Goal: Task Accomplishment & Management: Use online tool/utility

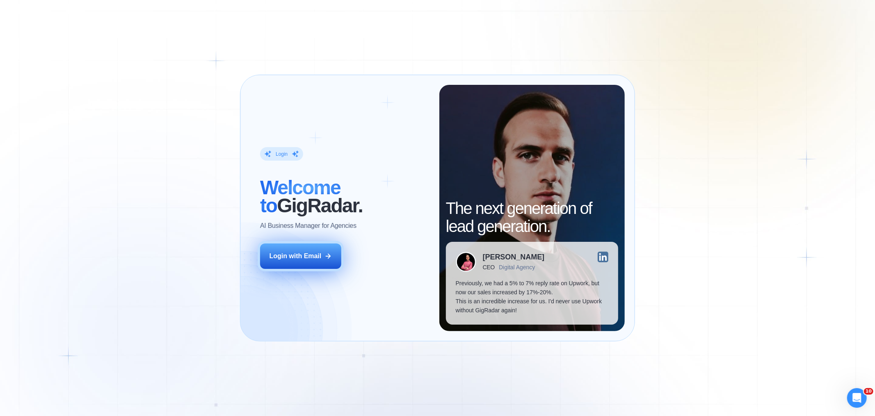
click at [313, 264] on button "Login with Email" at bounding box center [300, 256] width 81 height 25
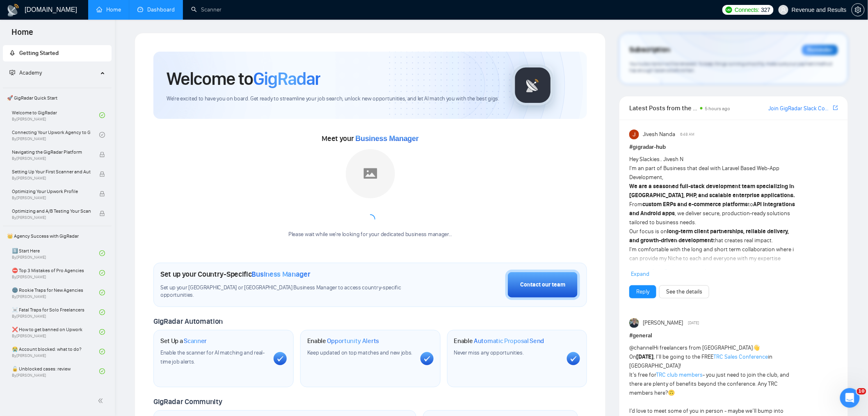
click at [148, 13] on link "Dashboard" at bounding box center [155, 9] width 37 height 7
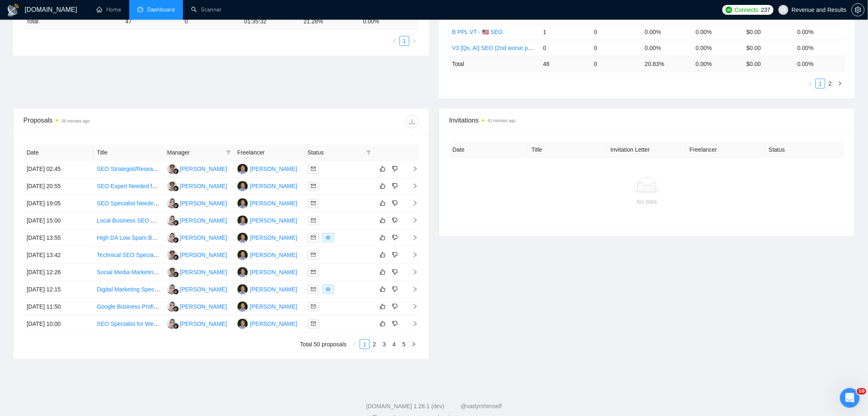
scroll to position [212, 0]
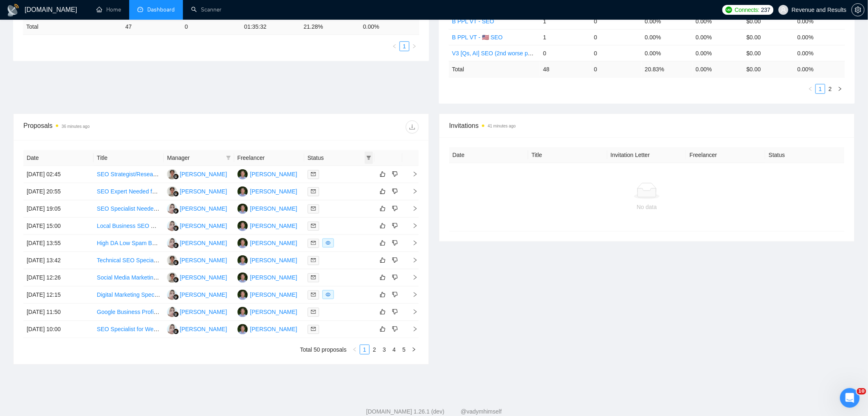
click at [371, 159] on icon "filter" at bounding box center [368, 158] width 5 height 5
click at [345, 171] on span "Chat" at bounding box center [343, 173] width 16 height 7
click at [359, 202] on span "OK" at bounding box center [362, 203] width 8 height 9
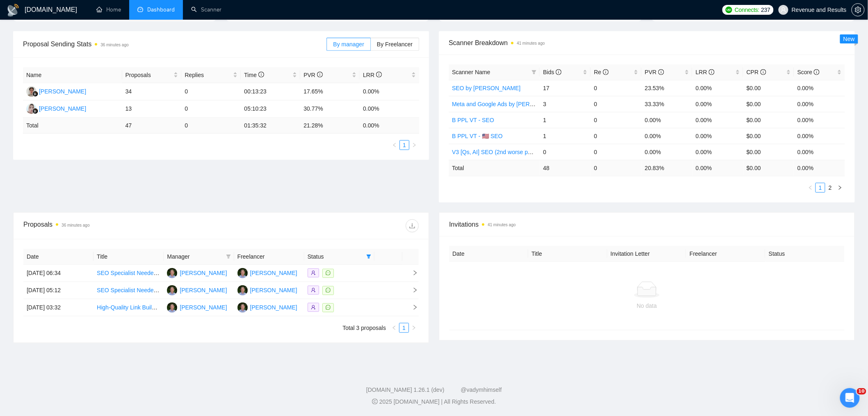
scroll to position [113, 0]
click at [368, 258] on icon "filter" at bounding box center [369, 257] width 5 height 4
click at [339, 300] on span "Reset" at bounding box center [337, 301] width 15 height 9
checkbox input "false"
click at [361, 303] on span "OK" at bounding box center [362, 301] width 8 height 9
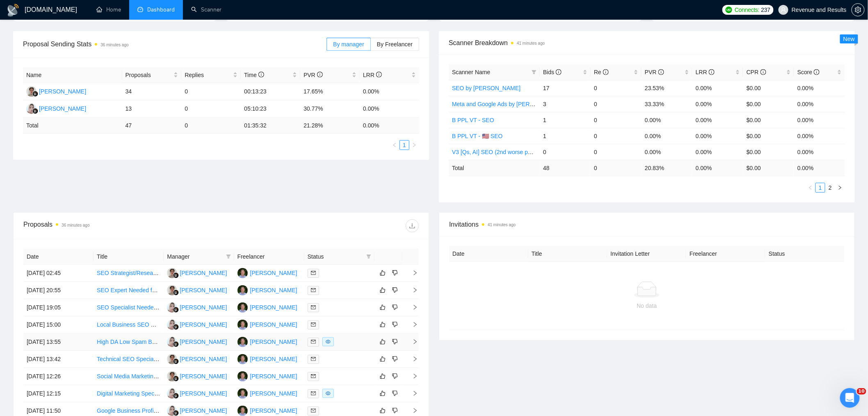
click at [82, 345] on td "02 Oct, 2025 13:55" at bounding box center [58, 342] width 70 height 17
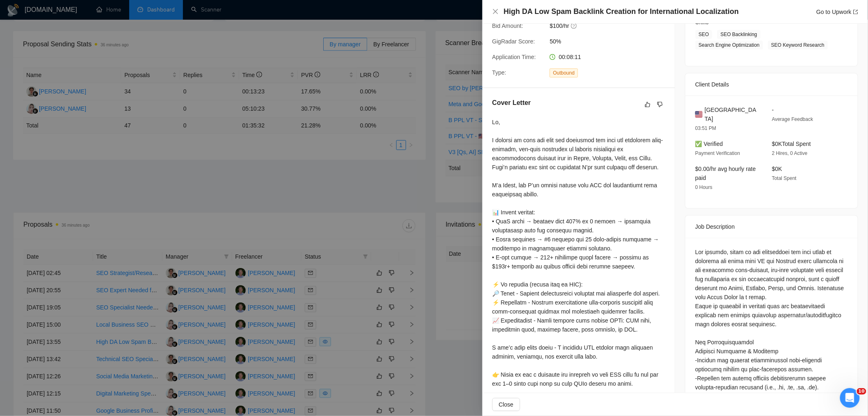
scroll to position [162, 0]
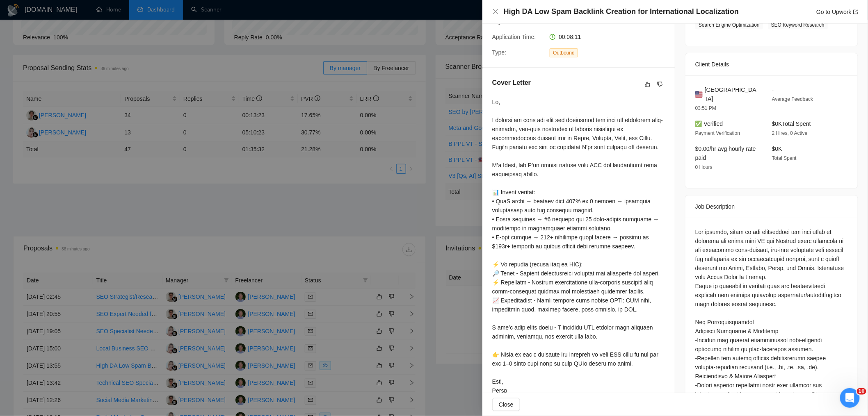
click at [278, 206] on div at bounding box center [434, 208] width 868 height 416
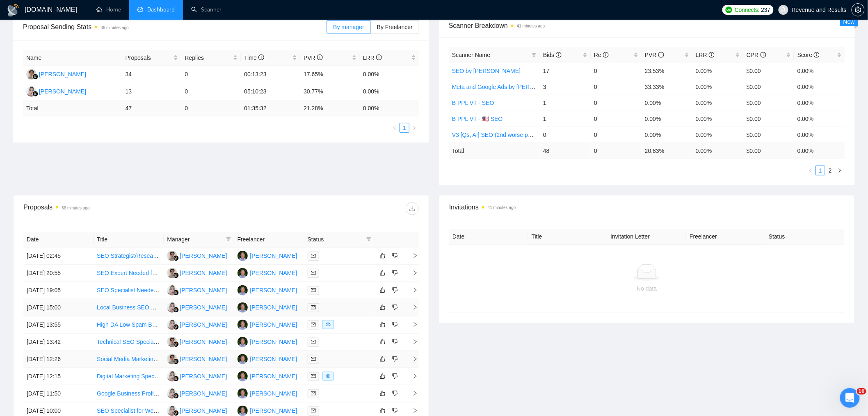
scroll to position [178, 0]
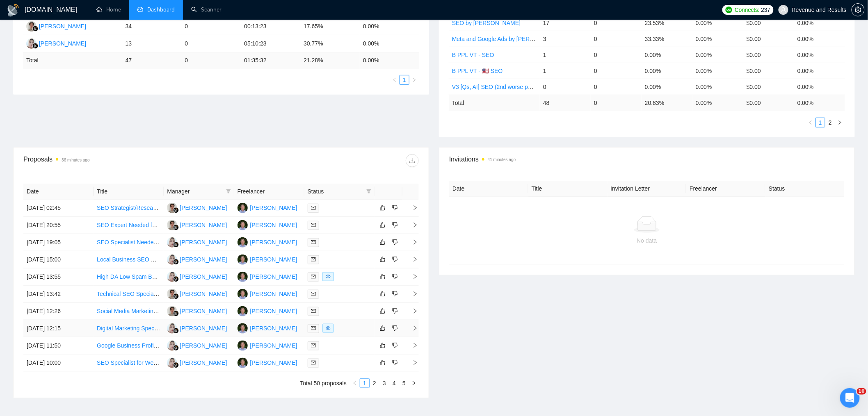
click at [80, 332] on td "02 Oct, 2025 12:15" at bounding box center [58, 328] width 70 height 17
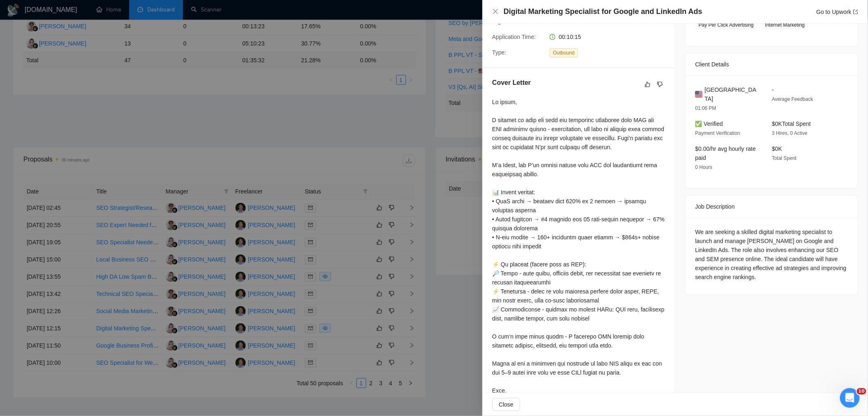
click at [230, 190] on div at bounding box center [434, 208] width 868 height 416
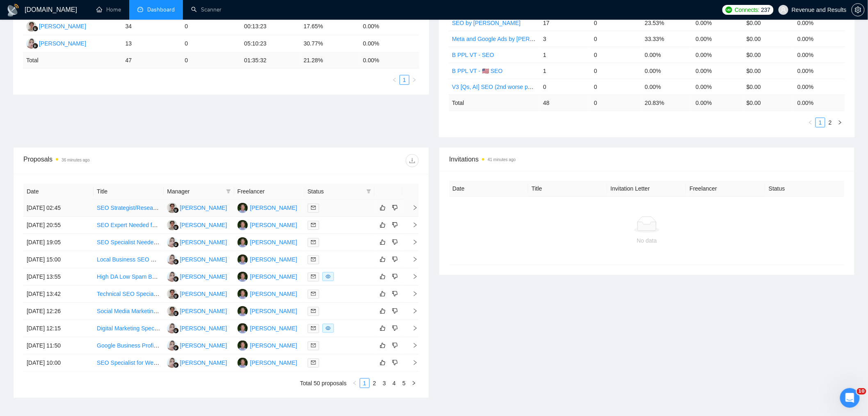
click at [87, 212] on td "03 Oct, 2025 02:45" at bounding box center [58, 208] width 70 height 17
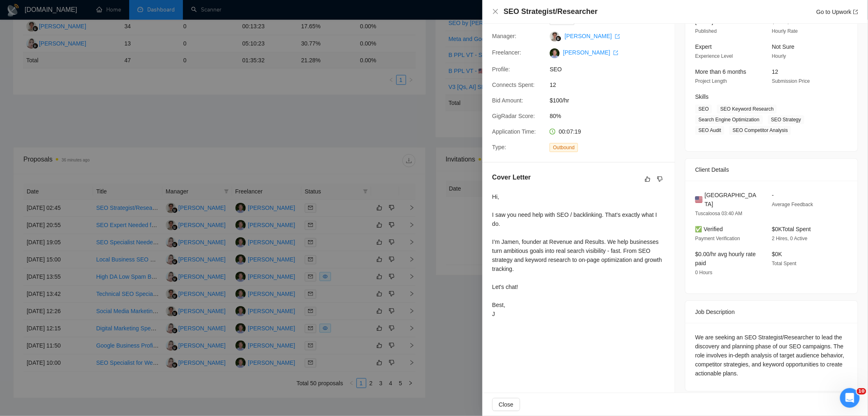
click at [362, 140] on div at bounding box center [434, 208] width 868 height 416
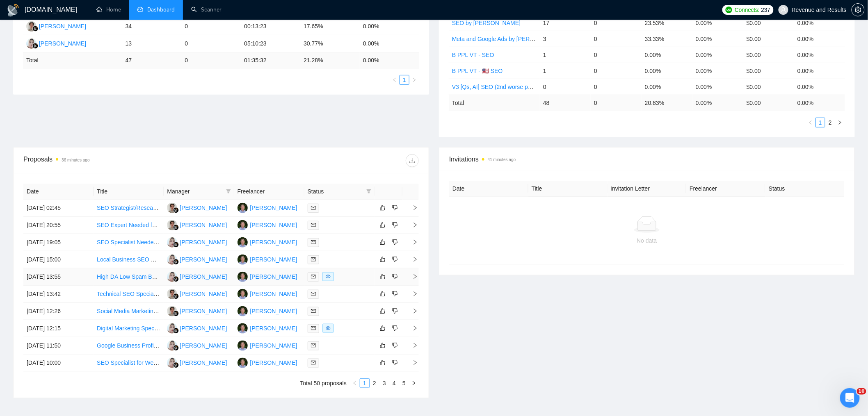
click at [82, 278] on td "02 Oct, 2025 13:55" at bounding box center [58, 277] width 70 height 17
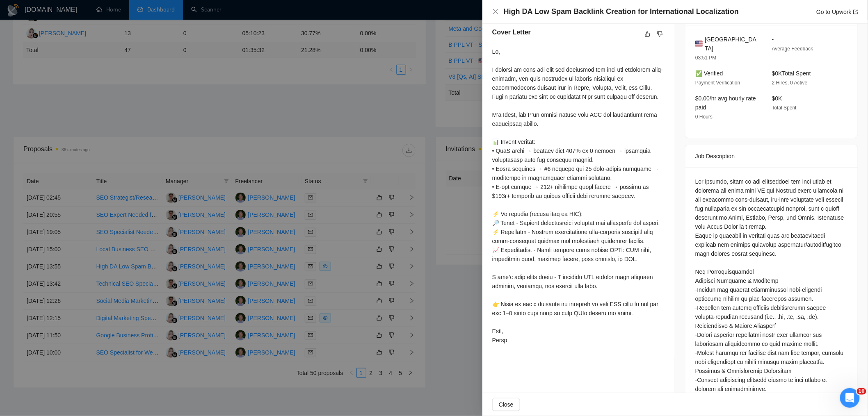
scroll to position [195, 0]
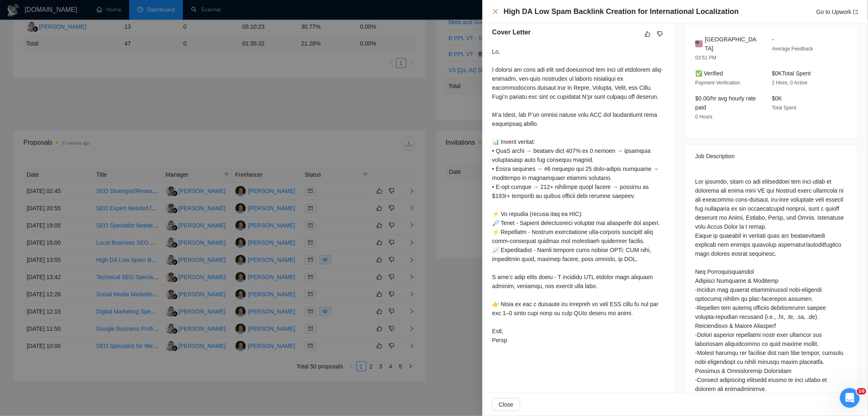
click at [385, 255] on div at bounding box center [434, 208] width 868 height 416
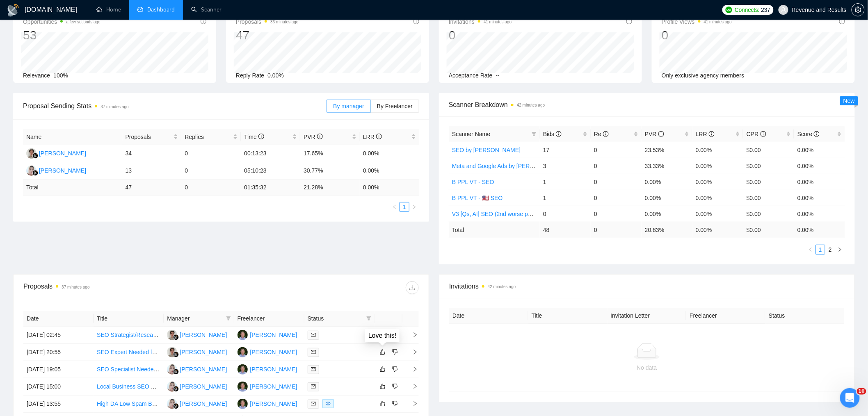
scroll to position [0, 0]
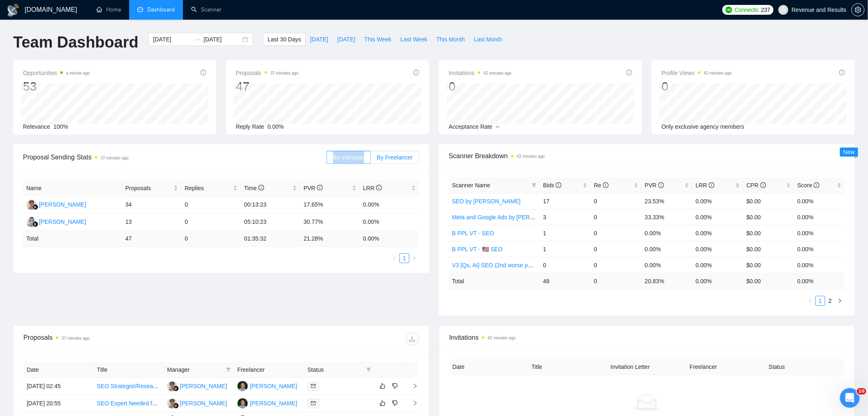
click at [392, 151] on div "By manager By Freelancer" at bounding box center [373, 157] width 93 height 26
click at [392, 159] on span "By Freelancer" at bounding box center [395, 157] width 36 height 7
click at [371, 160] on input "By Freelancer" at bounding box center [371, 160] width 0 height 0
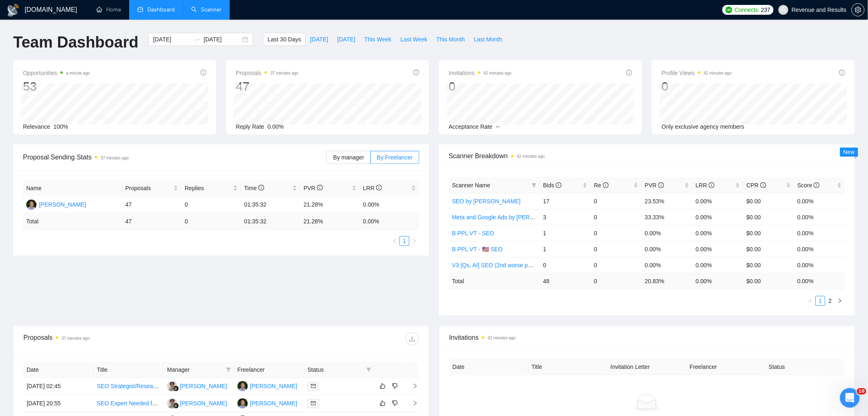
click at [208, 8] on link "Scanner" at bounding box center [206, 9] width 30 height 7
